Goal: Navigation & Orientation: Find specific page/section

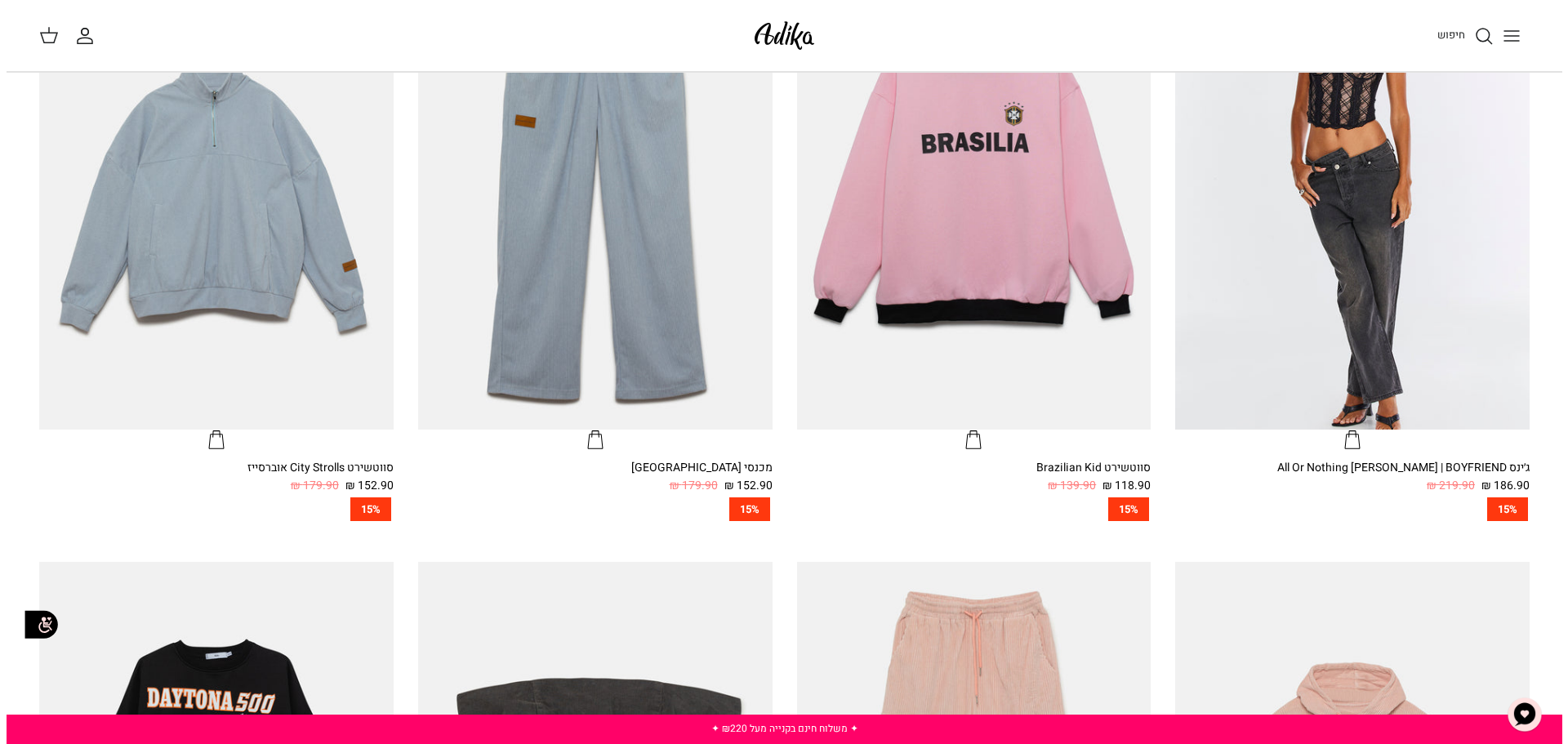
scroll to position [735, 0]
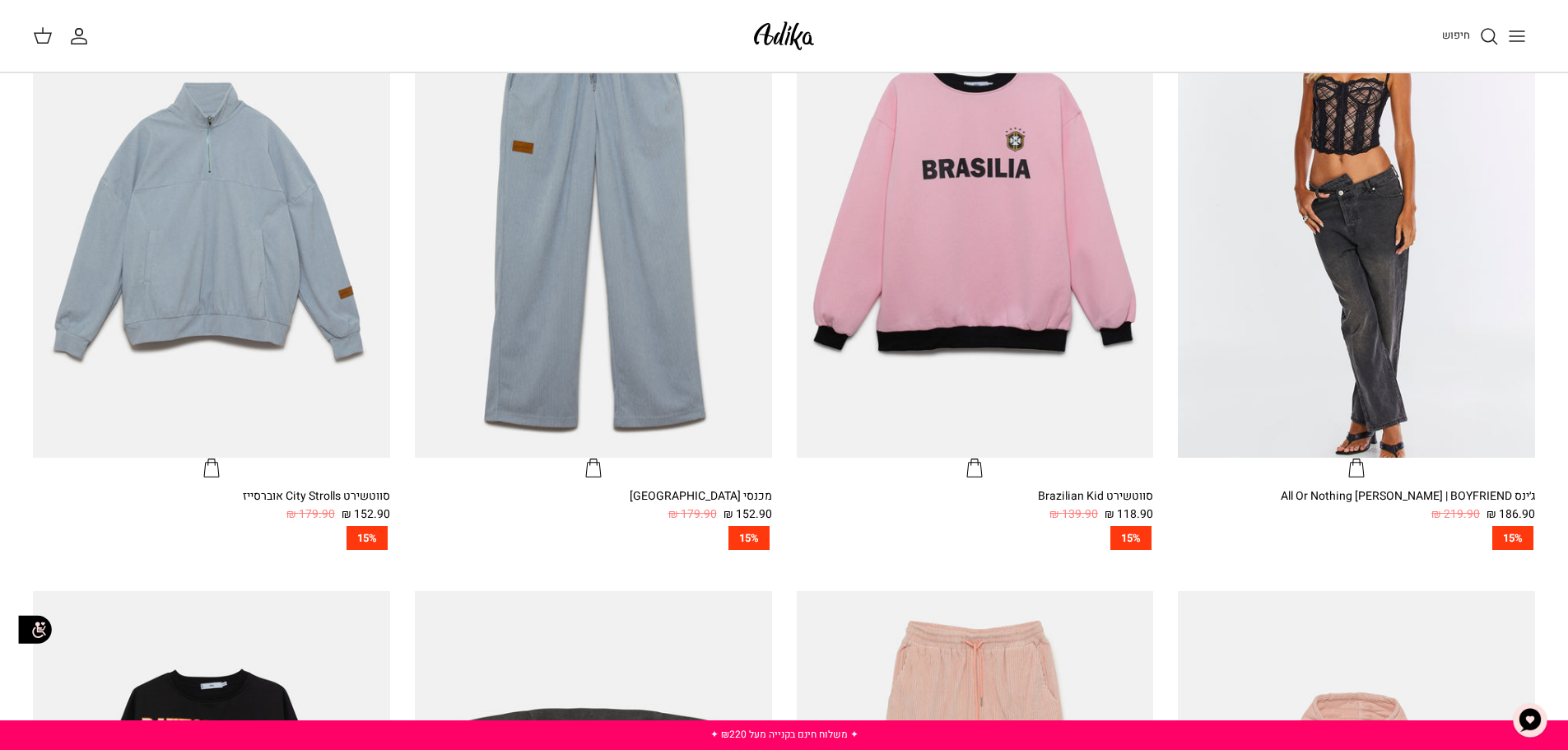
click at [1526, 40] on icon "Toggle menu" at bounding box center [1517, 36] width 20 height 20
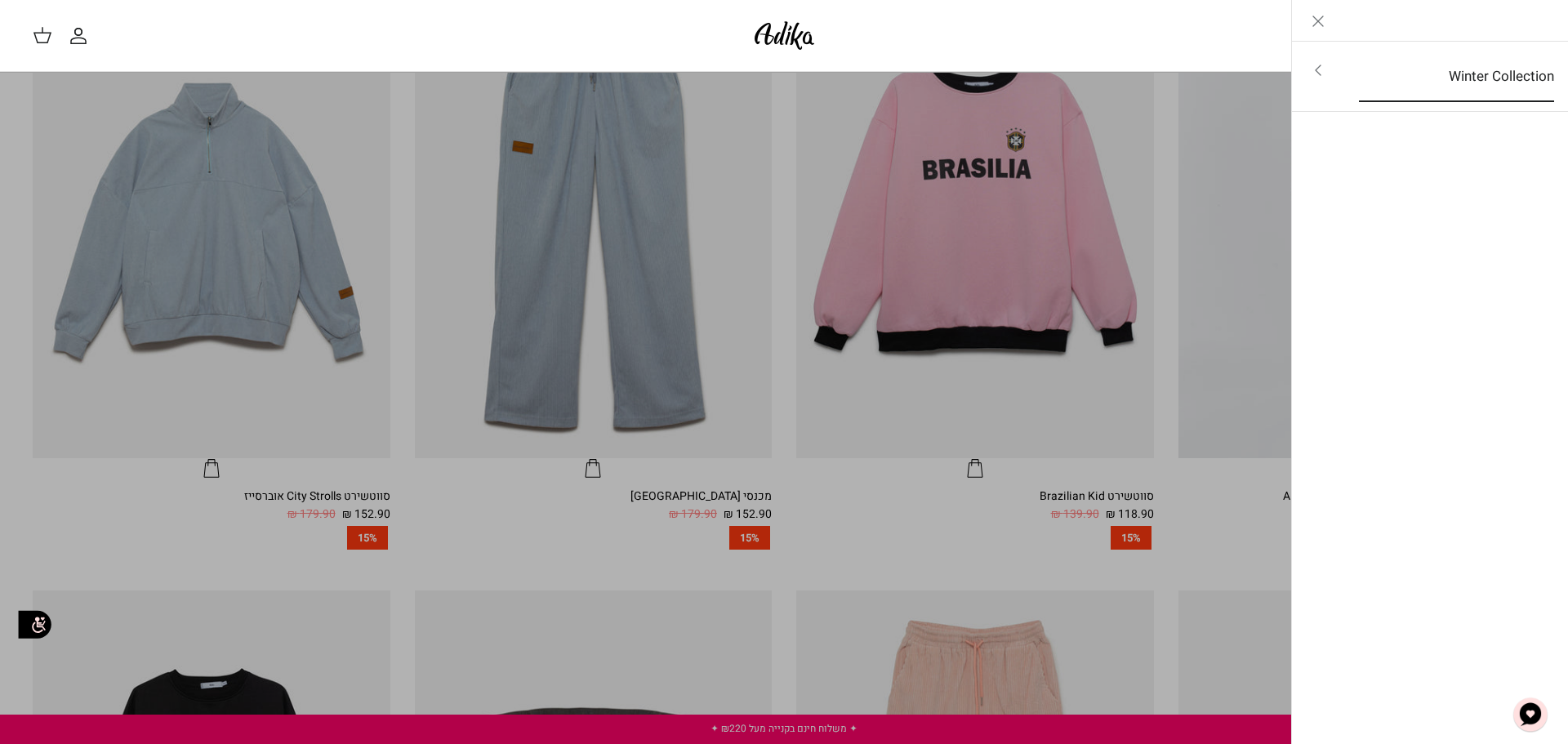
click at [1466, 73] on link "Winter Collection" at bounding box center [1457, 77] width 224 height 51
click at [1474, 74] on link "לכל הפריטים" at bounding box center [1430, 72] width 260 height 41
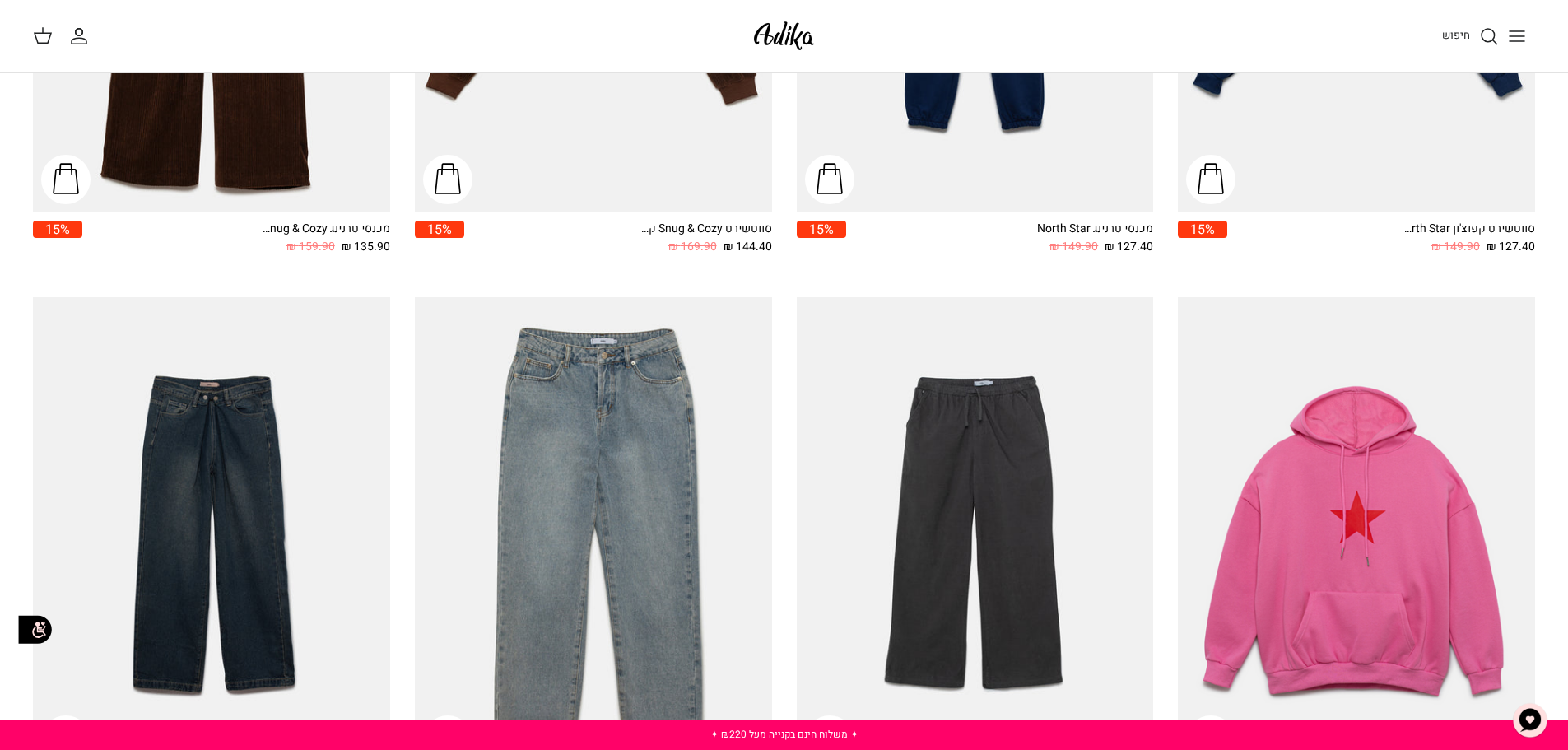
scroll to position [1399, 0]
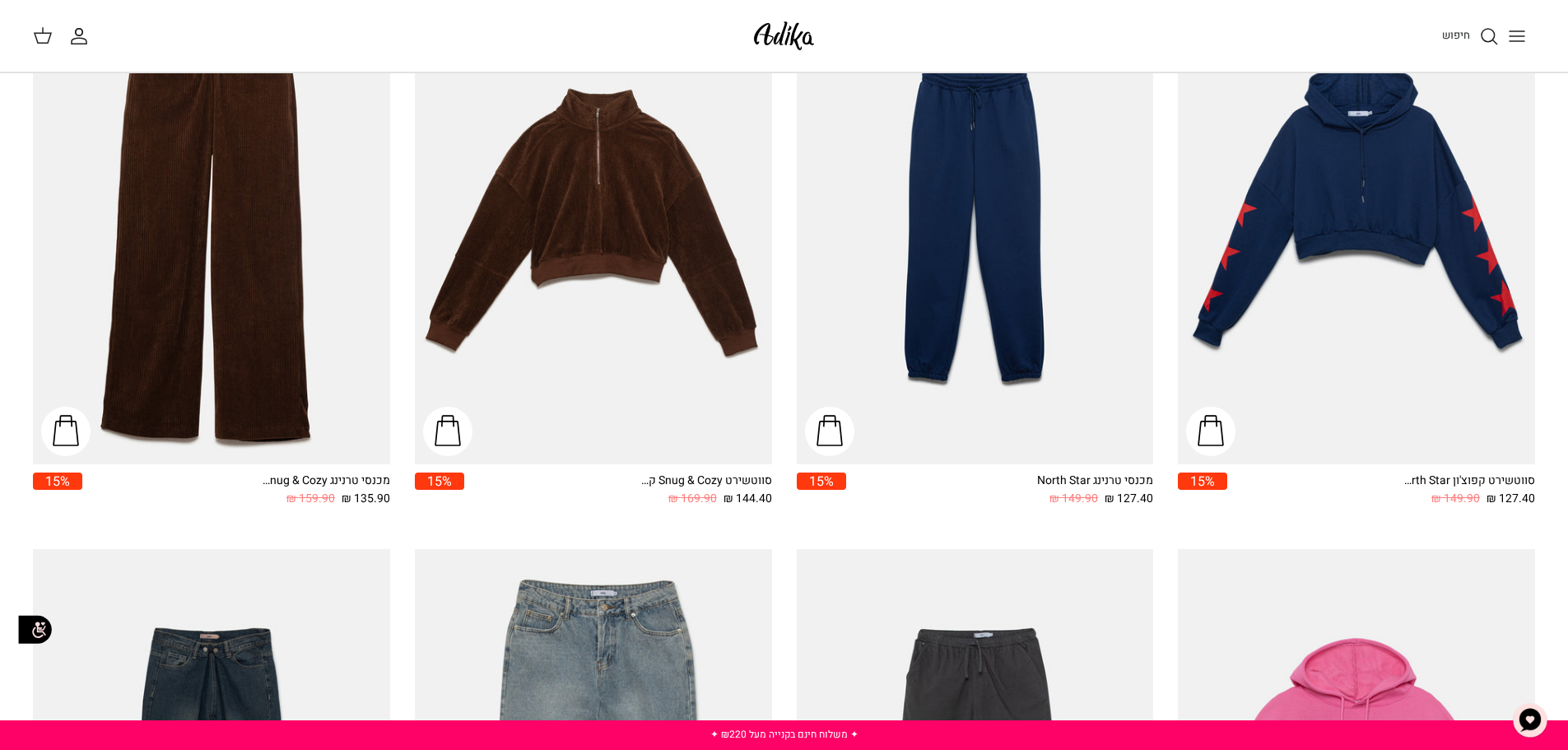
click at [1505, 31] on button "Toggle menu" at bounding box center [1517, 36] width 36 height 36
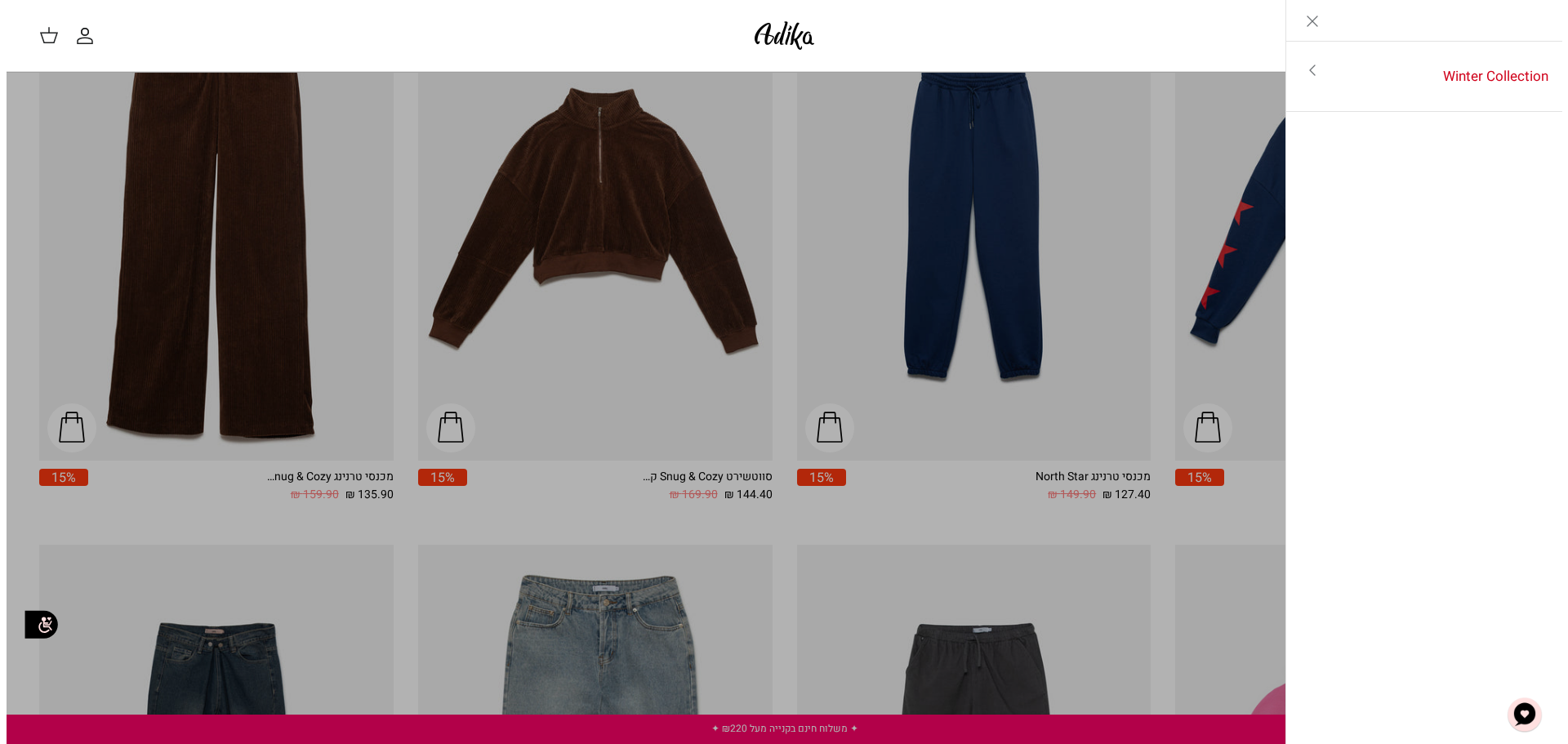
scroll to position [1396, 0]
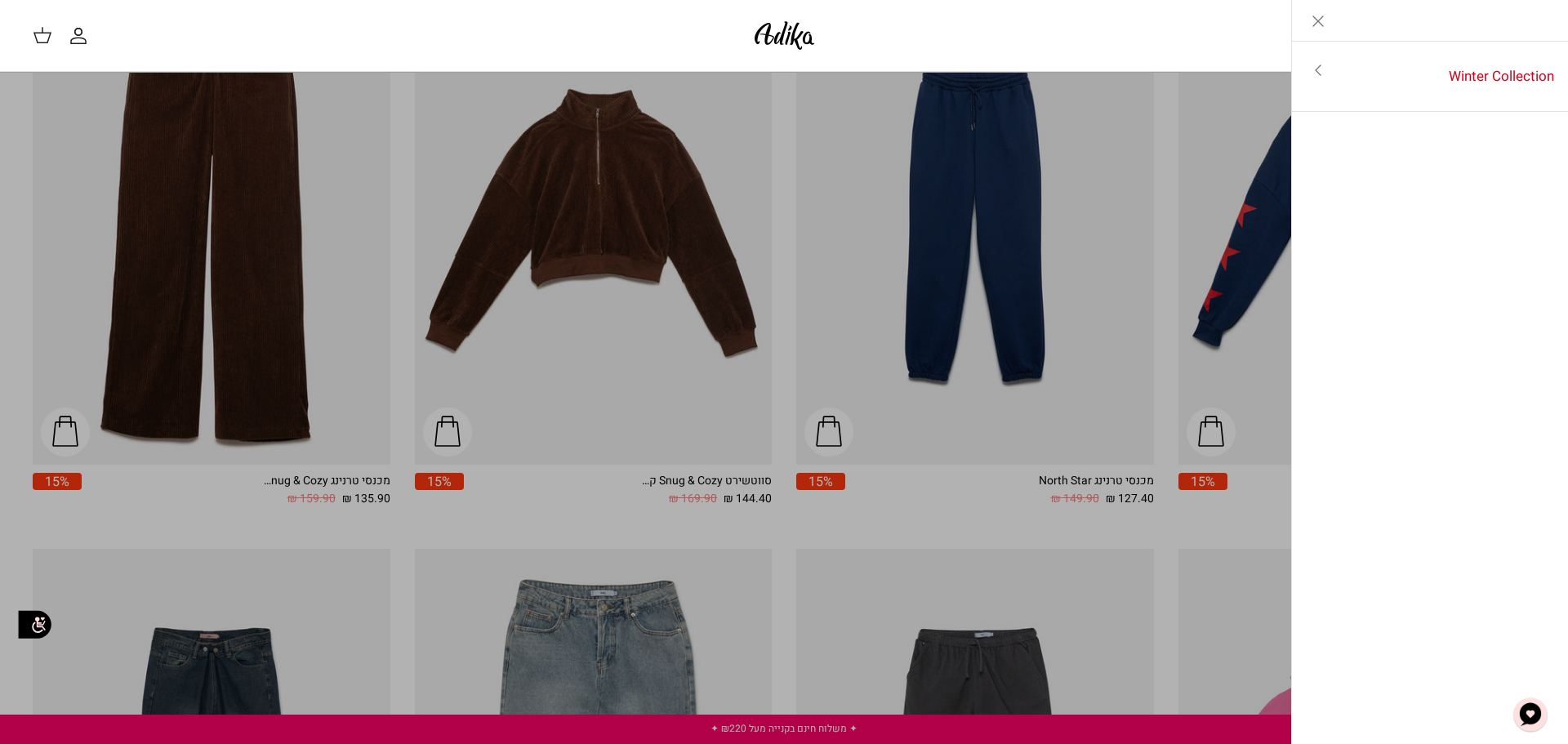
click at [1321, 70] on icon "Toggle menu" at bounding box center [1318, 70] width 20 height 20
click at [1496, 74] on link "לכל הפריטים" at bounding box center [1430, 72] width 260 height 41
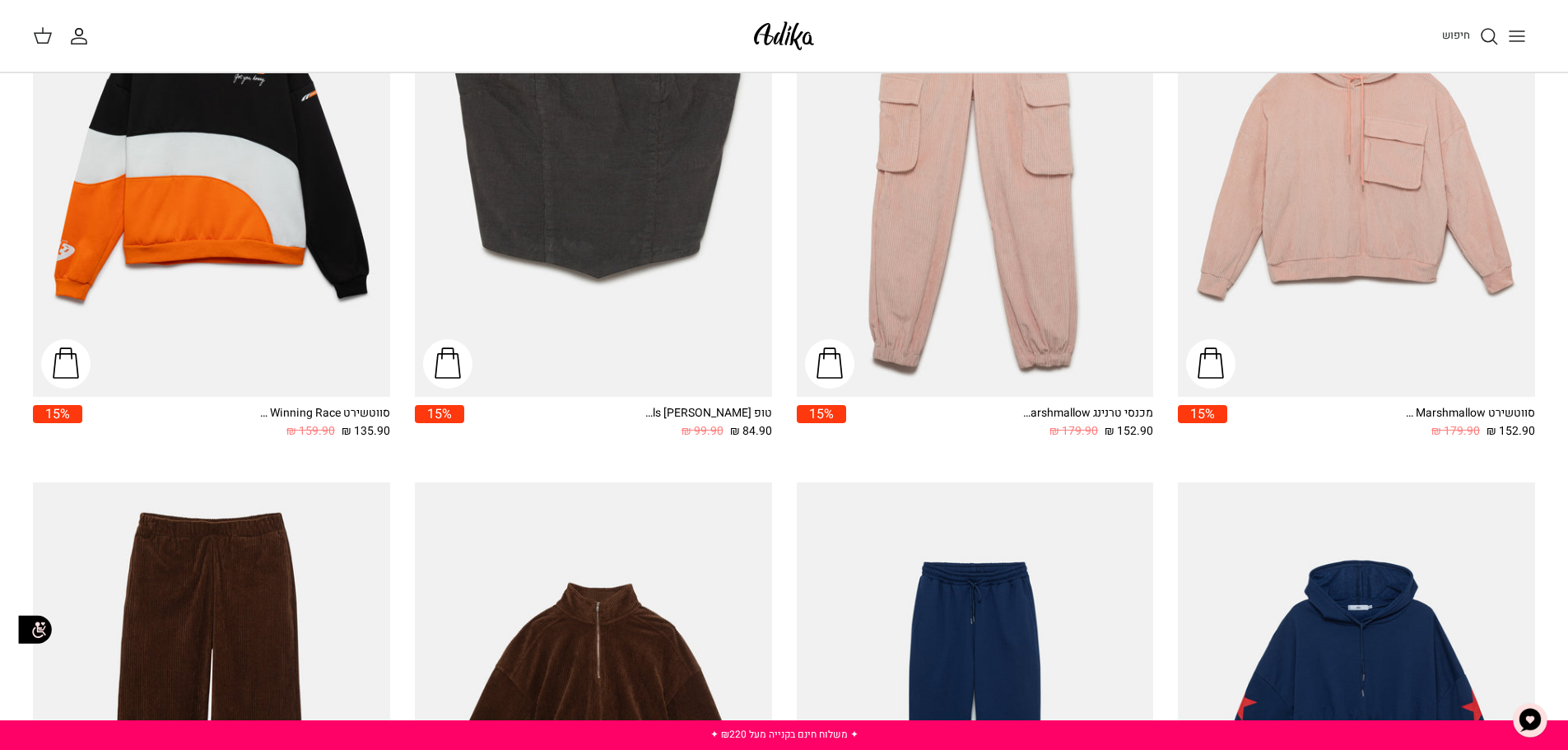
scroll to position [576, 0]
